Goal: Communication & Community: Participate in discussion

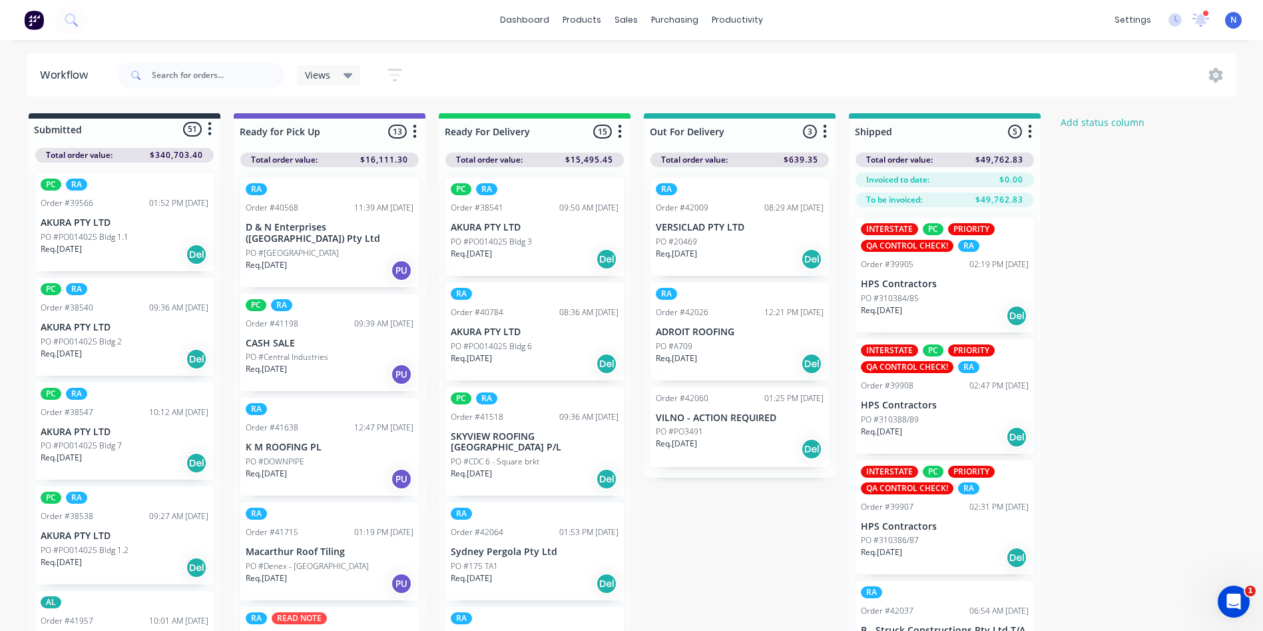
scroll to position [844, 0]
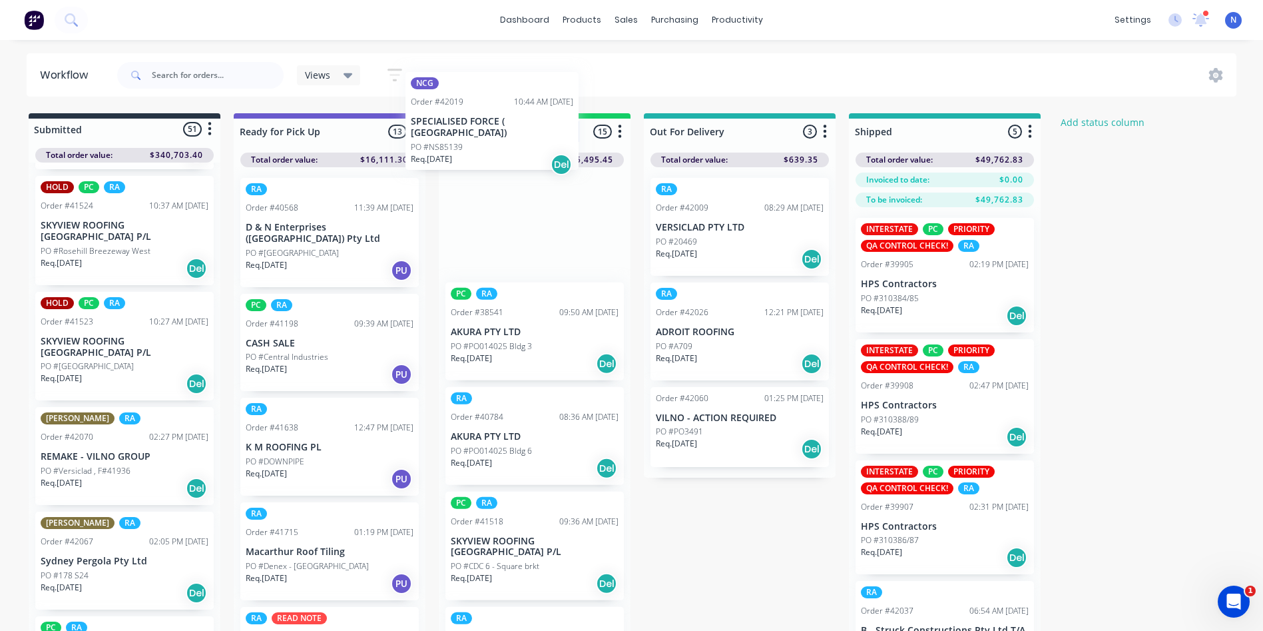
drag, startPoint x: 77, startPoint y: 445, endPoint x: 450, endPoint y: 138, distance: 482.5
click at [450, 138] on div "Submitted 51 Status colour #273444 hex #273444 Save Cancel Summaries Total orde…" at bounding box center [714, 395] width 1448 height 565
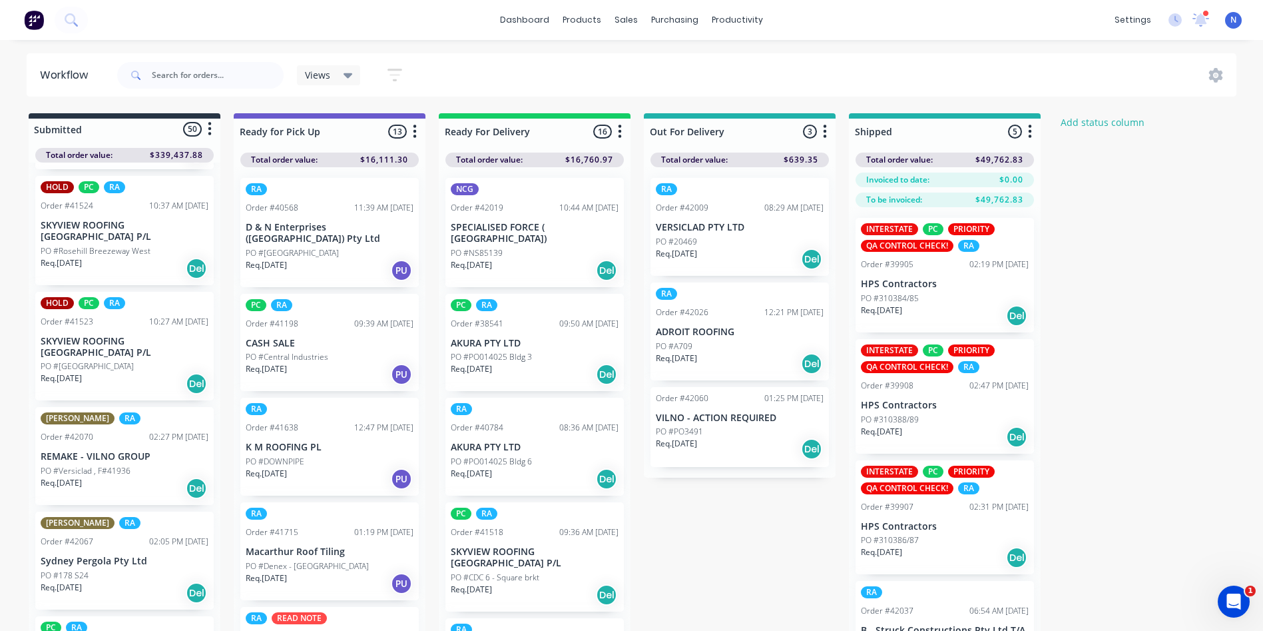
click at [497, 247] on p "PO #NS85139" at bounding box center [477, 253] width 52 height 12
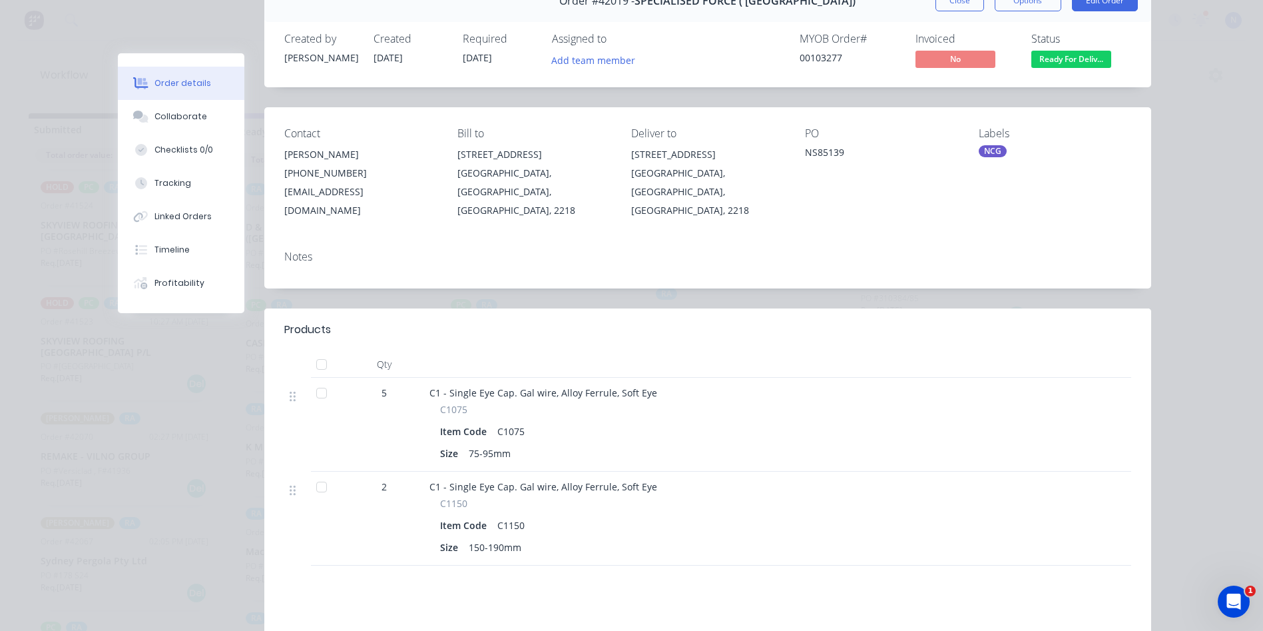
scroll to position [133, 0]
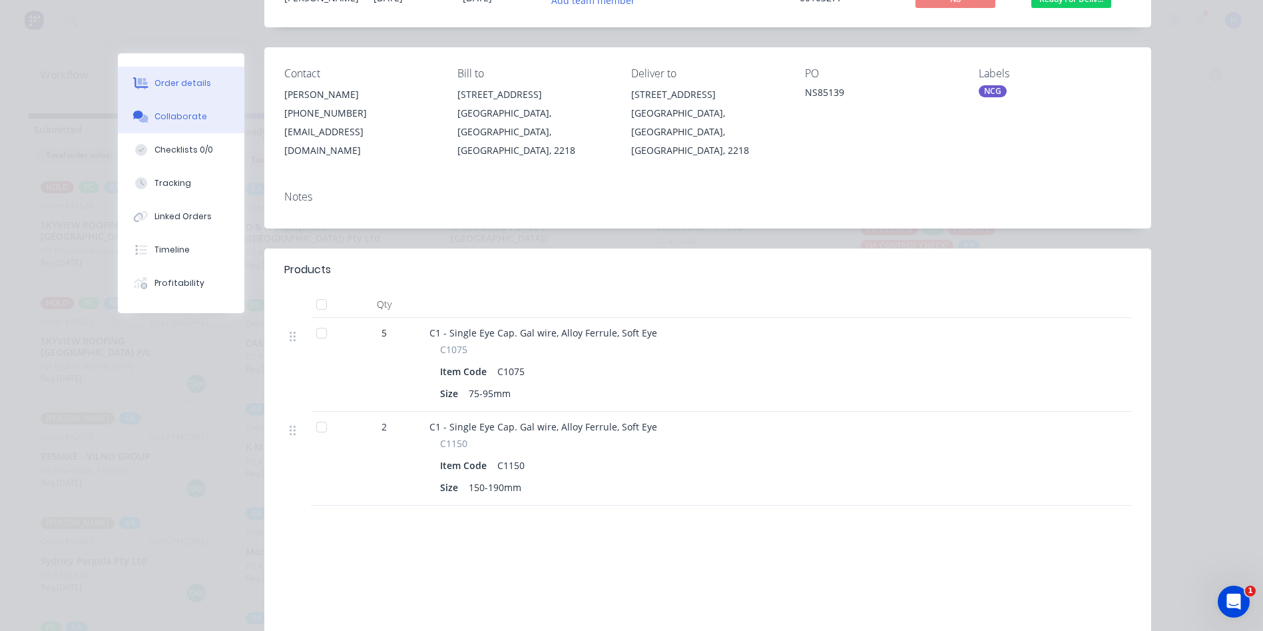
click at [204, 117] on button "Collaborate" at bounding box center [181, 116] width 127 height 33
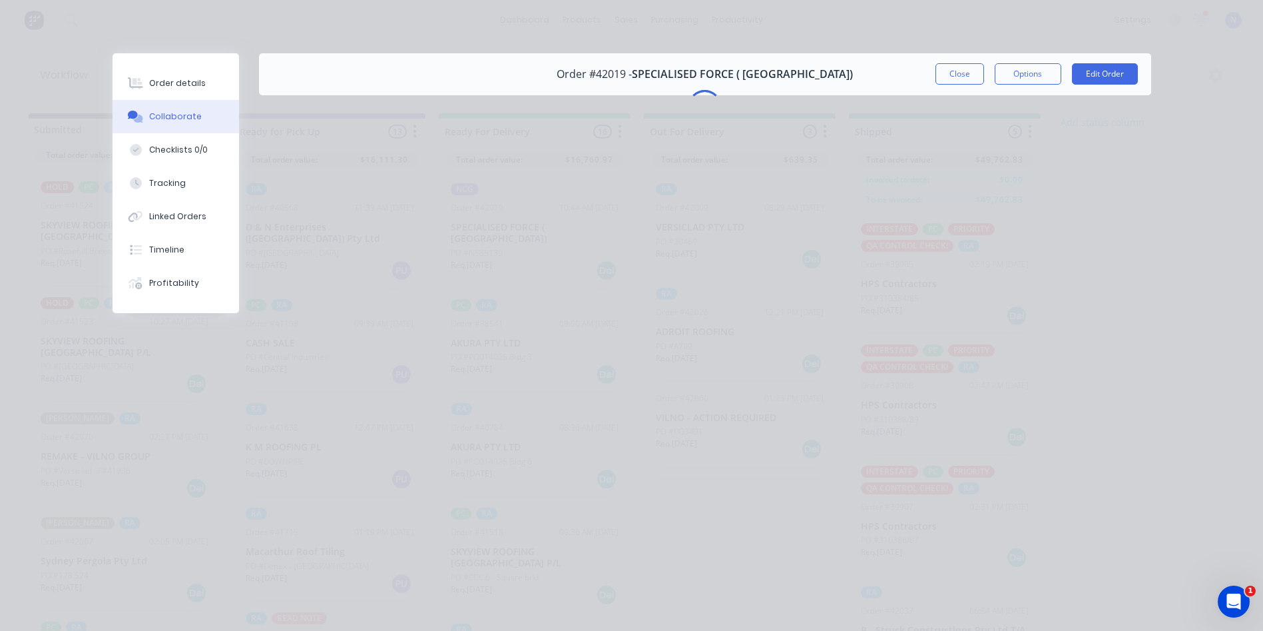
scroll to position [0, 0]
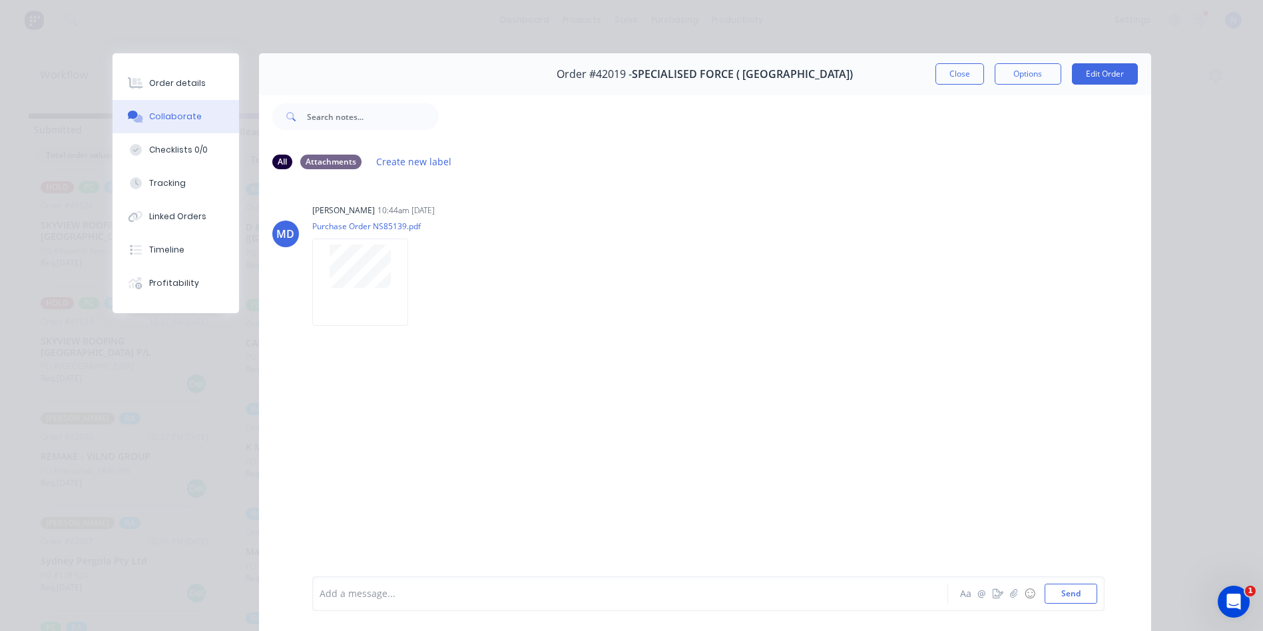
click at [716, 594] on div at bounding box center [611, 594] width 583 height 14
click at [941, 79] on button "Close" at bounding box center [959, 73] width 49 height 21
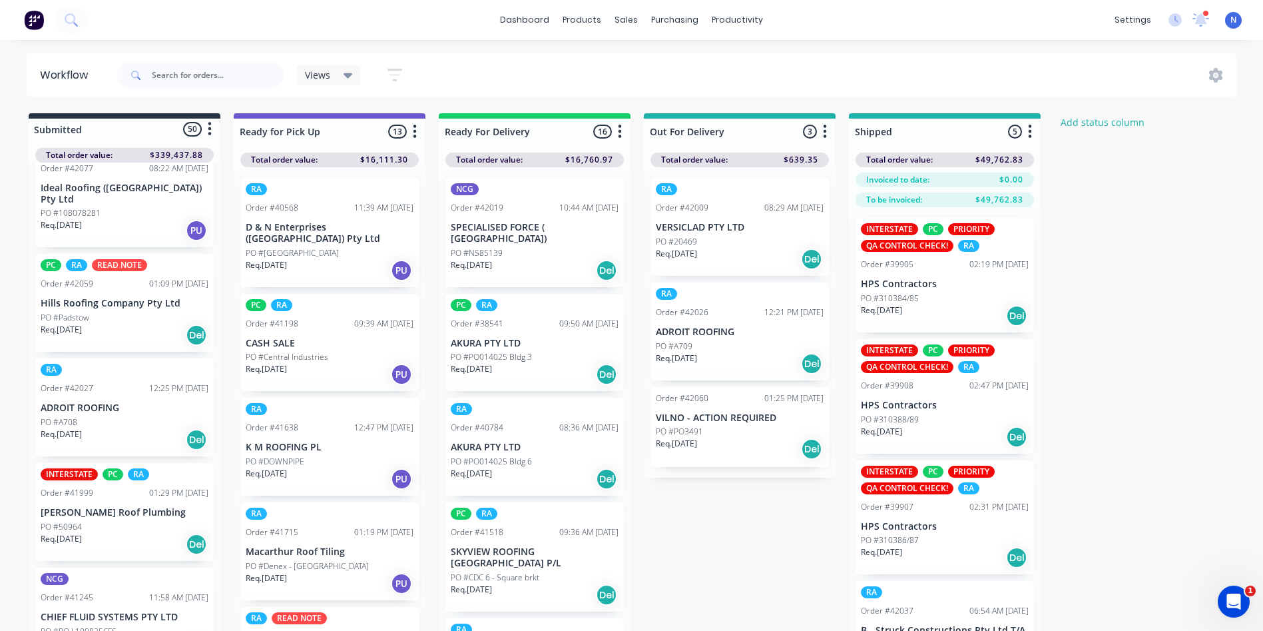
scroll to position [1470, 0]
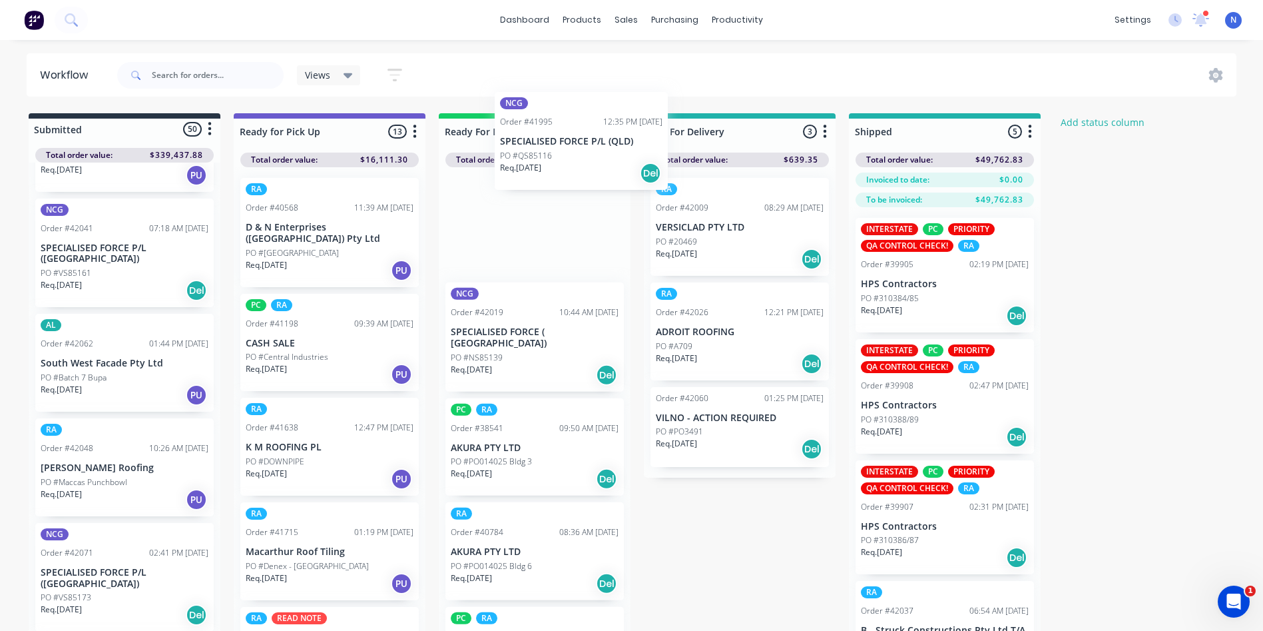
drag, startPoint x: 62, startPoint y: 439, endPoint x: 531, endPoint y: 156, distance: 547.7
click at [531, 156] on div "Submitted 50 Status colour #273444 hex #273444 Save Cancel Summaries Total orde…" at bounding box center [714, 395] width 1448 height 565
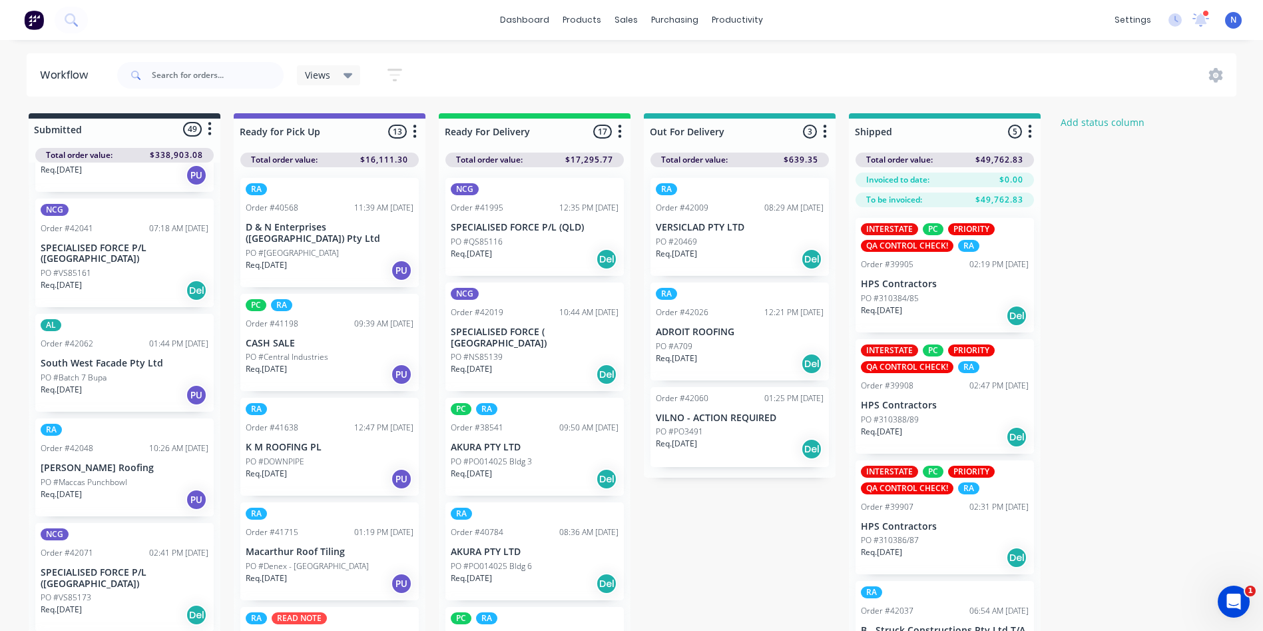
click at [491, 243] on p "PO #QS85116" at bounding box center [477, 242] width 52 height 12
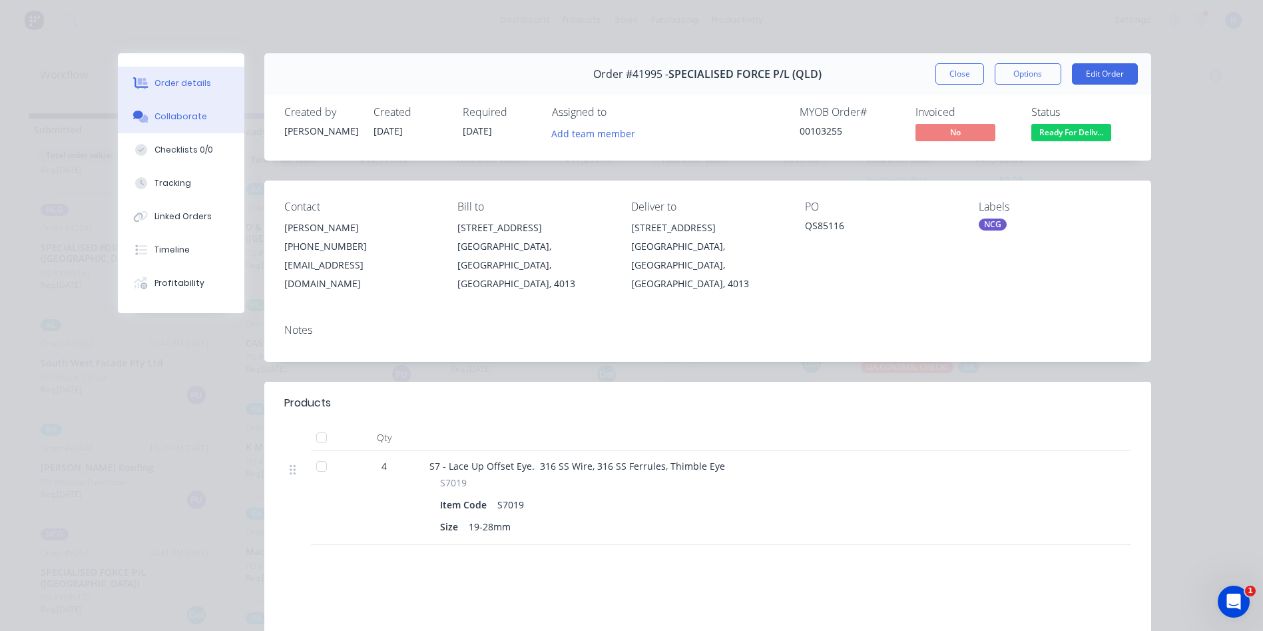
click at [204, 119] on button "Collaborate" at bounding box center [181, 116] width 127 height 33
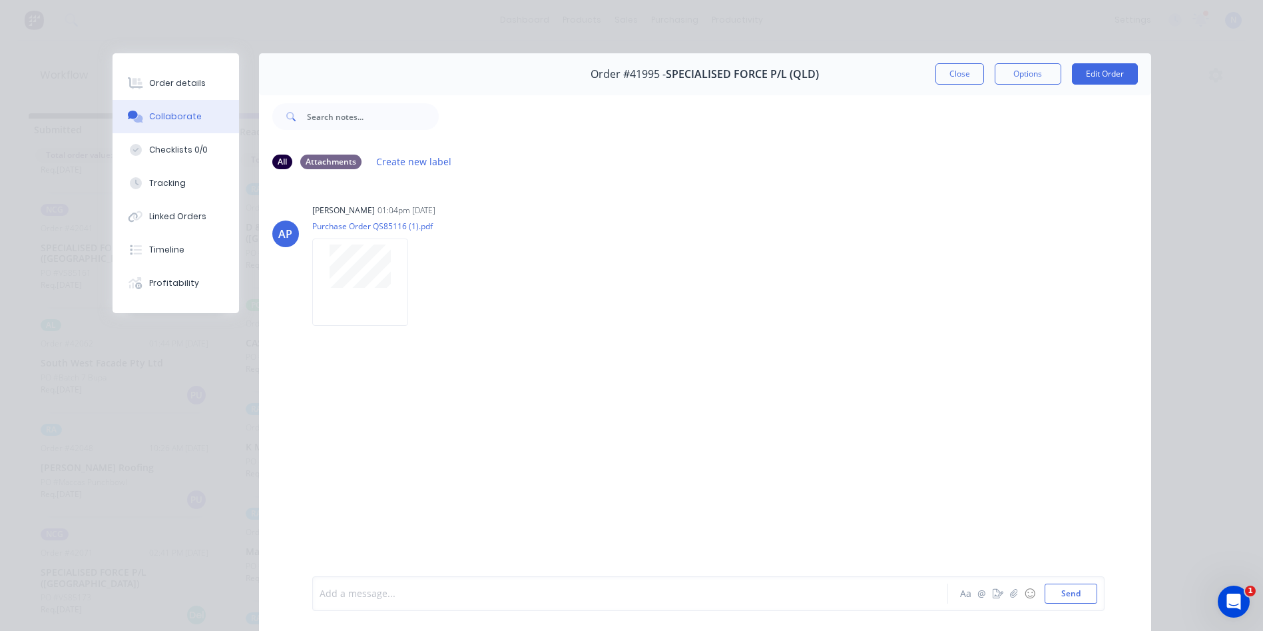
click at [461, 593] on div at bounding box center [611, 594] width 583 height 14
click at [465, 597] on div at bounding box center [611, 594] width 583 height 14
drag, startPoint x: 972, startPoint y: 81, endPoint x: 953, endPoint y: 35, distance: 50.4
click at [972, 81] on button "Close" at bounding box center [959, 73] width 49 height 21
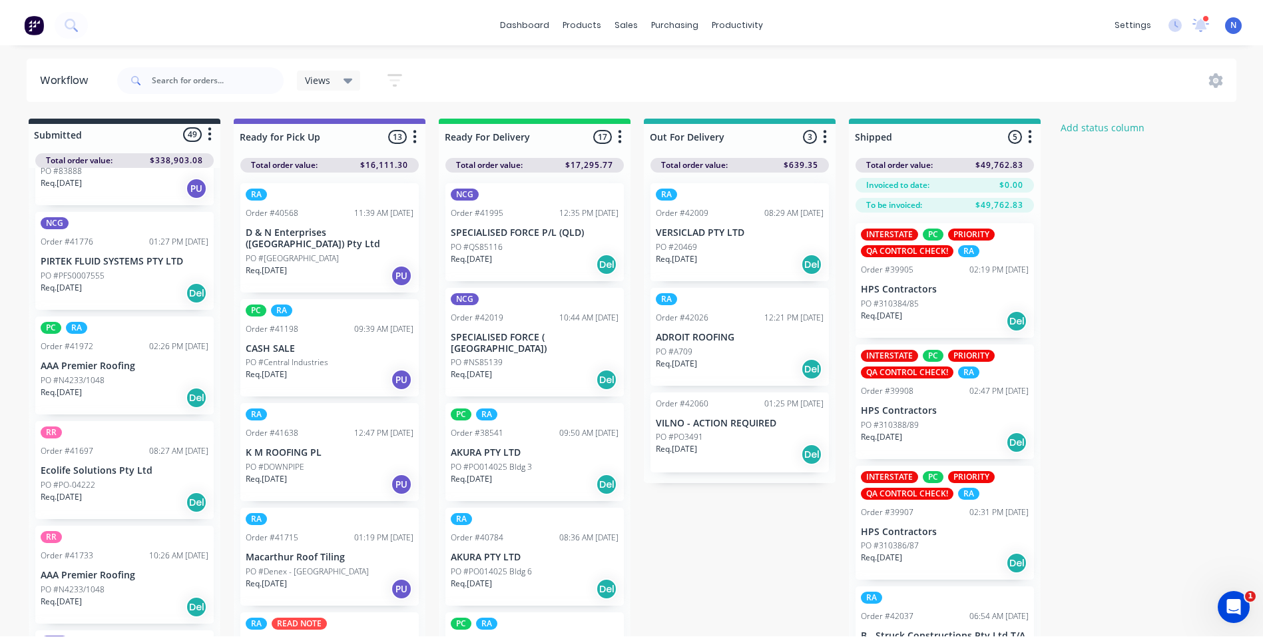
scroll to position [1262, 0]
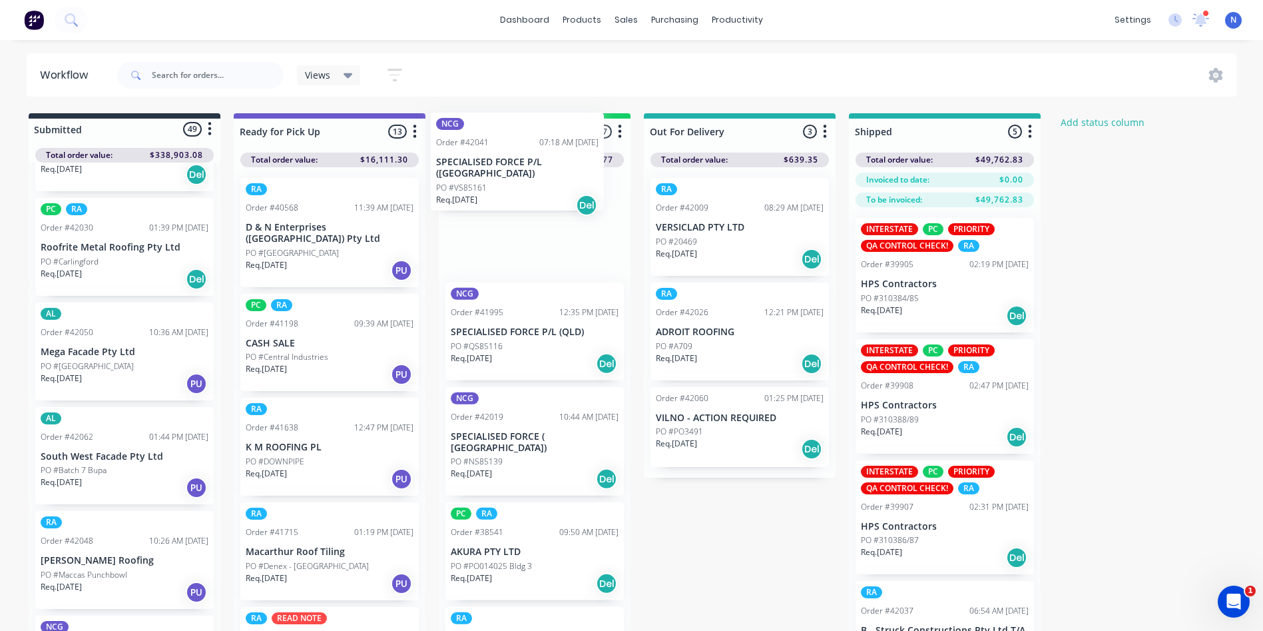
drag, startPoint x: 59, startPoint y: 439, endPoint x: 459, endPoint y: 177, distance: 479.0
click at [459, 177] on div "Submitted 49 Status colour #273444 hex #273444 Save Cancel Summaries Total orde…" at bounding box center [714, 395] width 1448 height 565
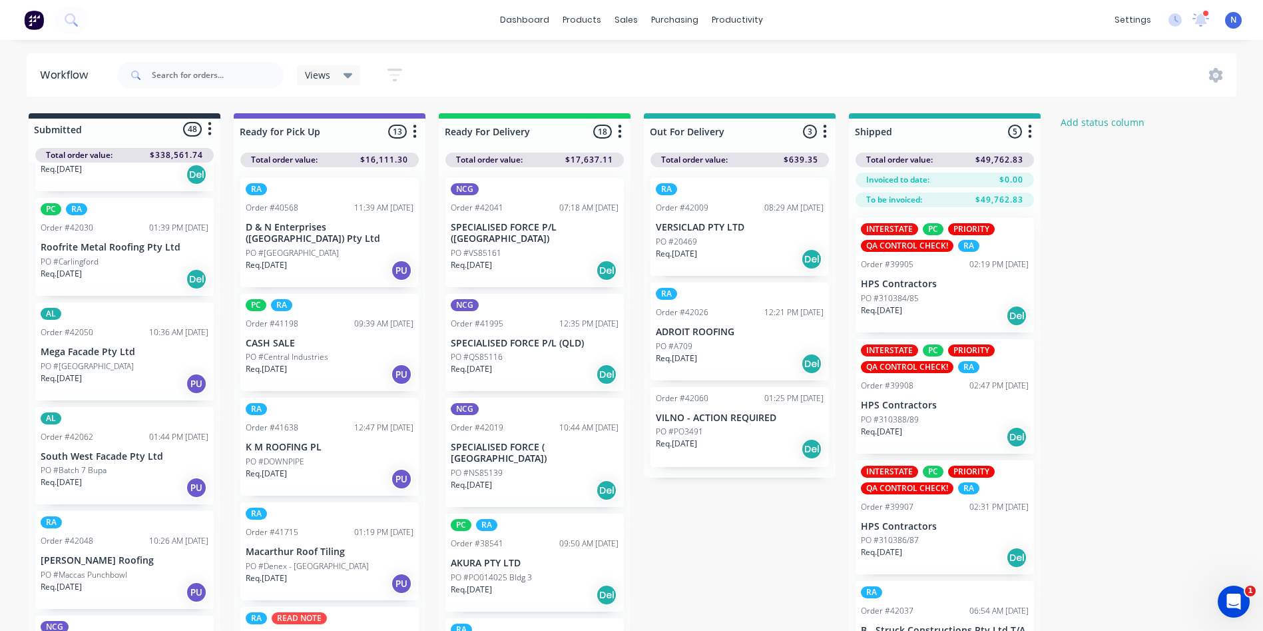
click at [481, 247] on p "PO #VS85161" at bounding box center [476, 253] width 51 height 12
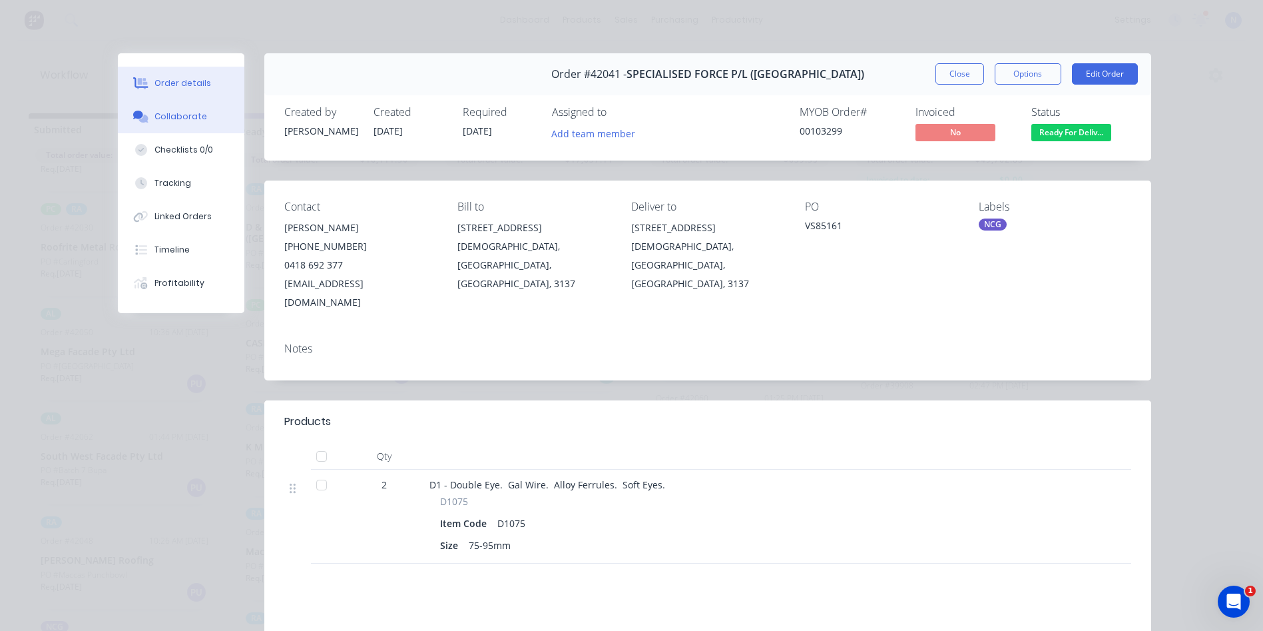
click at [182, 118] on div "Collaborate" at bounding box center [180, 117] width 53 height 12
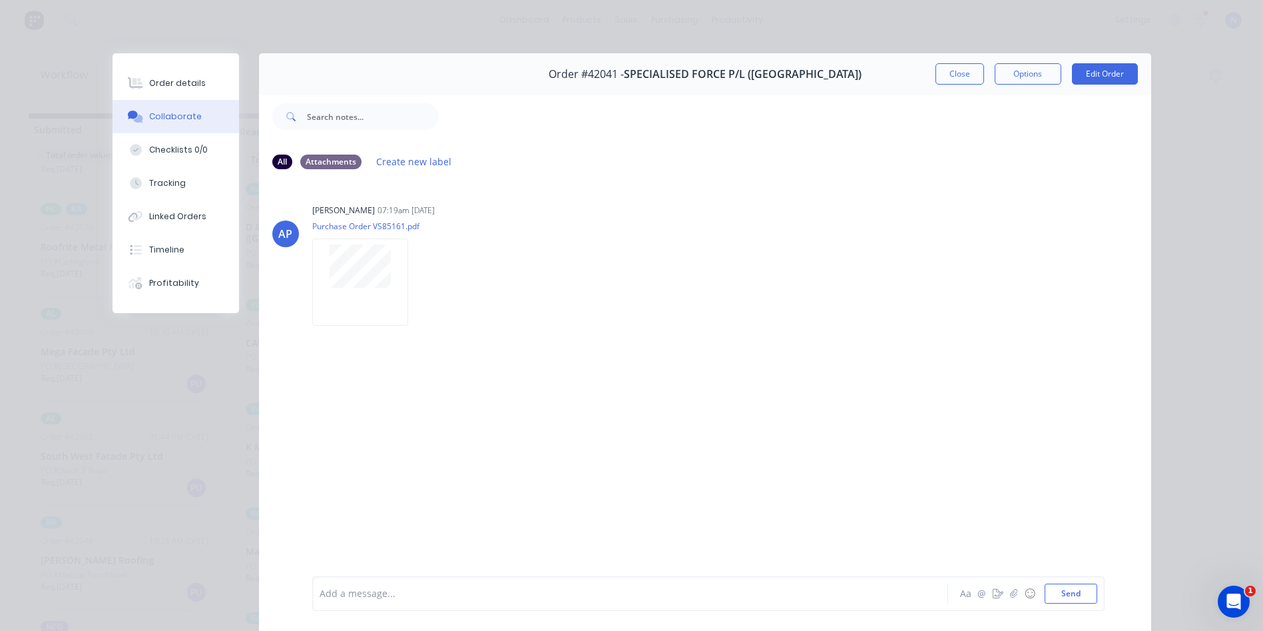
click at [571, 591] on div at bounding box center [611, 594] width 583 height 14
click at [951, 70] on button "Close" at bounding box center [959, 73] width 49 height 21
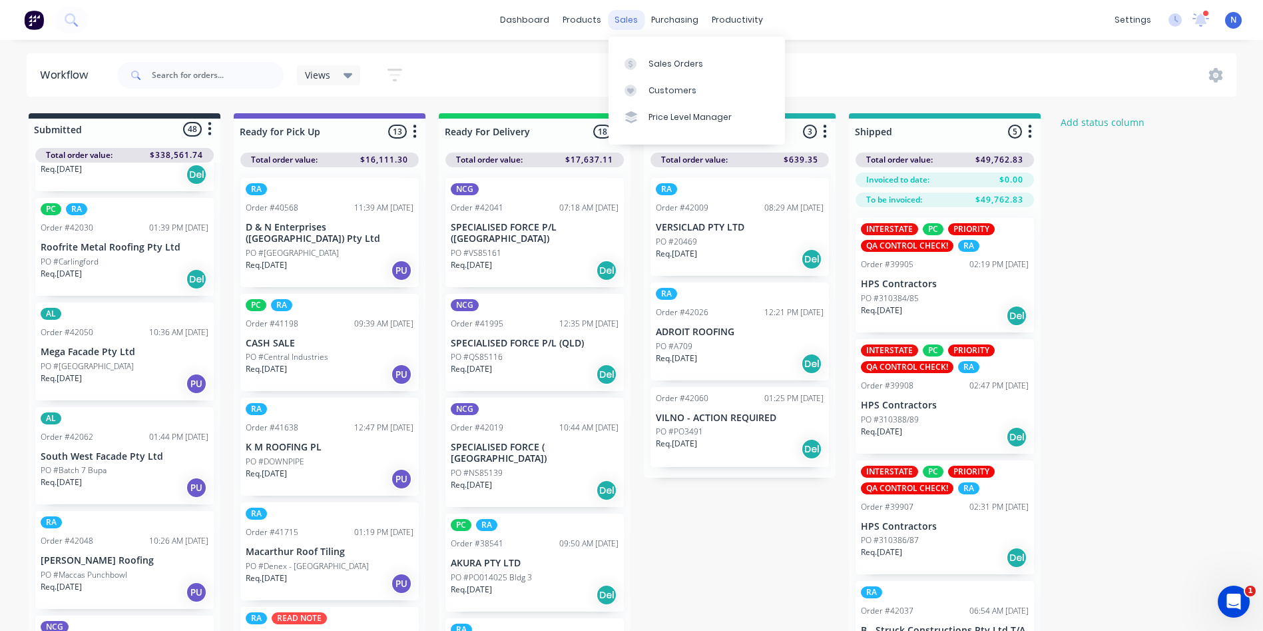
click at [627, 20] on div "sales" at bounding box center [626, 20] width 37 height 20
click at [660, 62] on div "Sales Orders" at bounding box center [675, 64] width 55 height 12
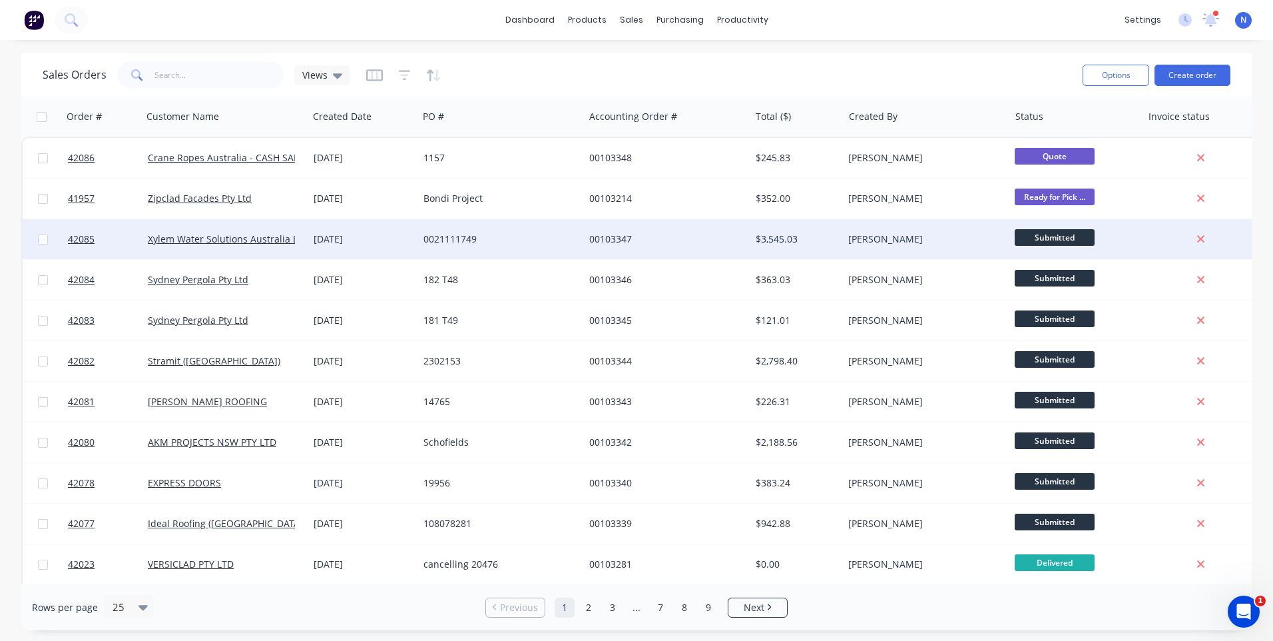
click at [667, 237] on div "00103347" at bounding box center [663, 238] width 148 height 13
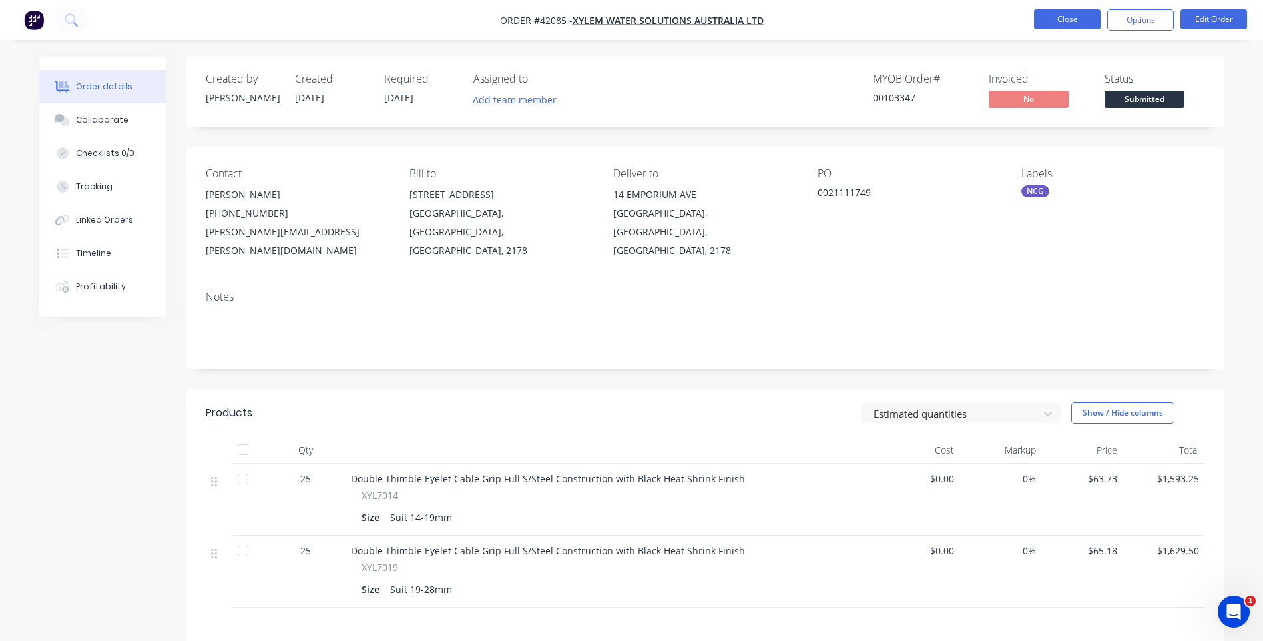
click at [1062, 23] on button "Close" at bounding box center [1067, 19] width 67 height 20
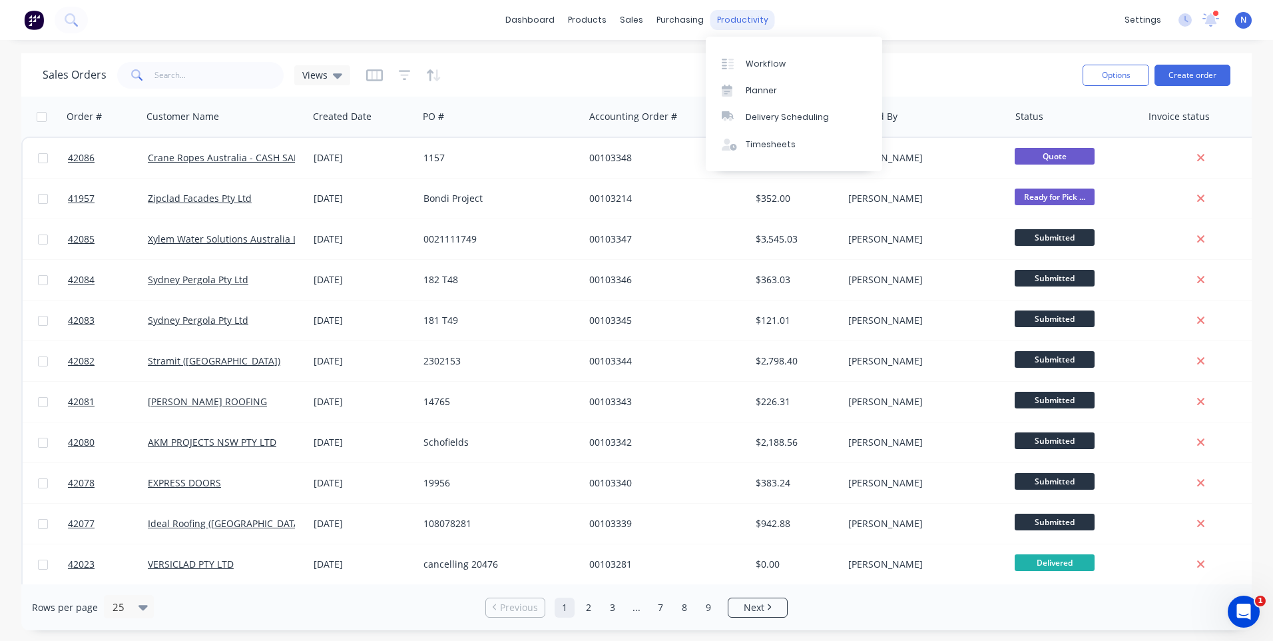
click at [730, 11] on div "productivity" at bounding box center [742, 20] width 65 height 20
click at [772, 61] on div "Workflow" at bounding box center [766, 64] width 40 height 12
